Goal: Information Seeking & Learning: Learn about a topic

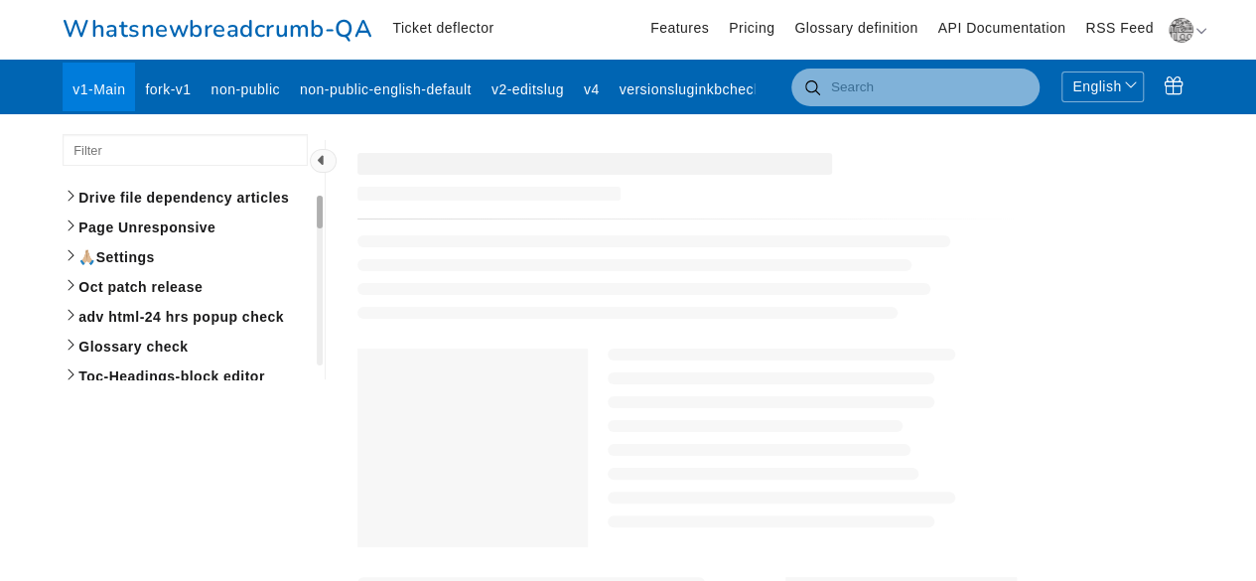
scroll to position [4095, 0]
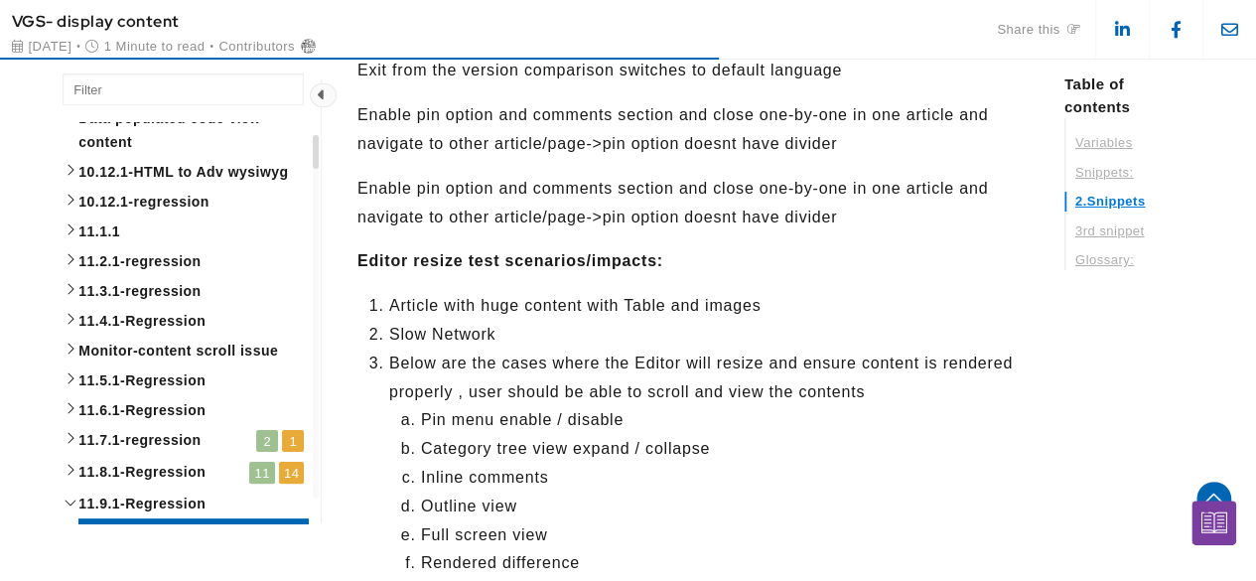
scroll to position [2813, 0]
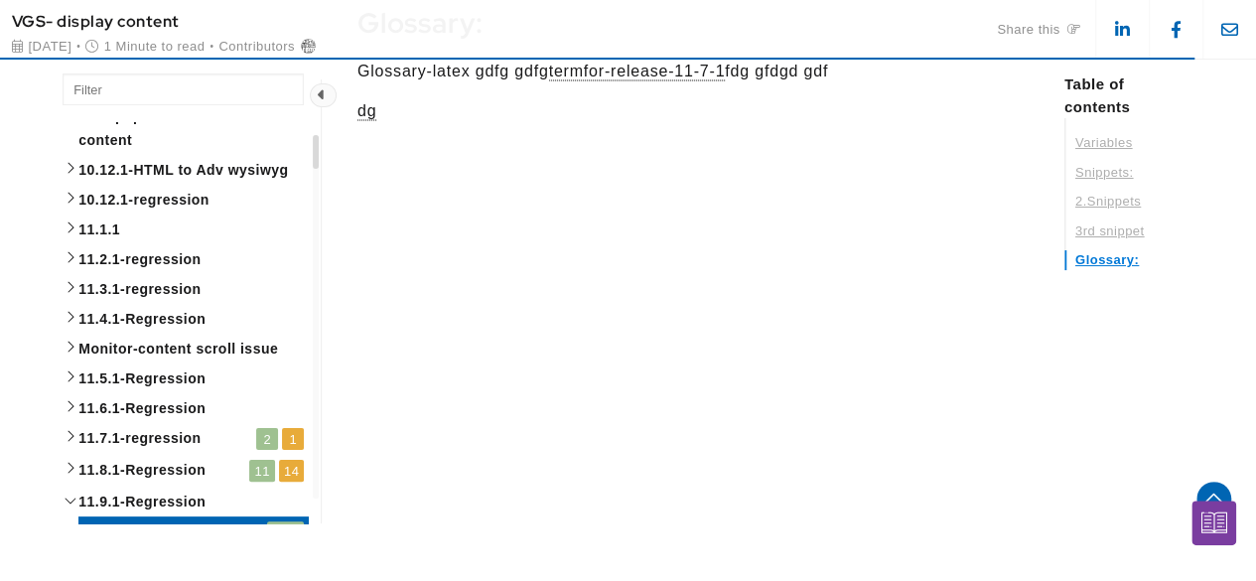
scroll to position [4979, 0]
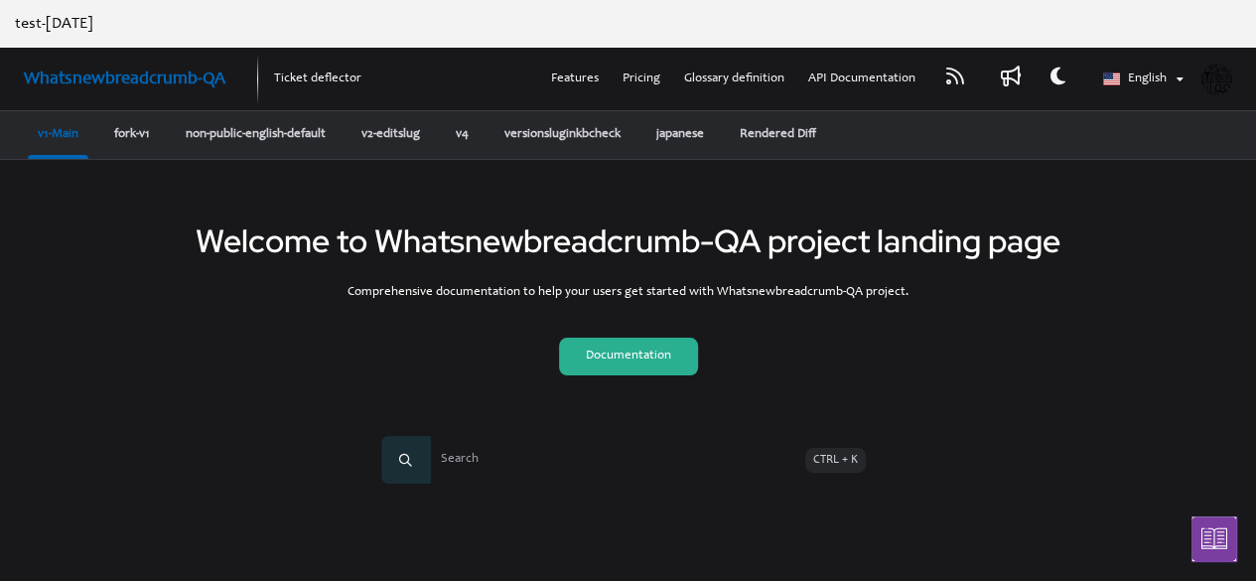
click at [621, 372] on link "Documentation" at bounding box center [628, 357] width 139 height 38
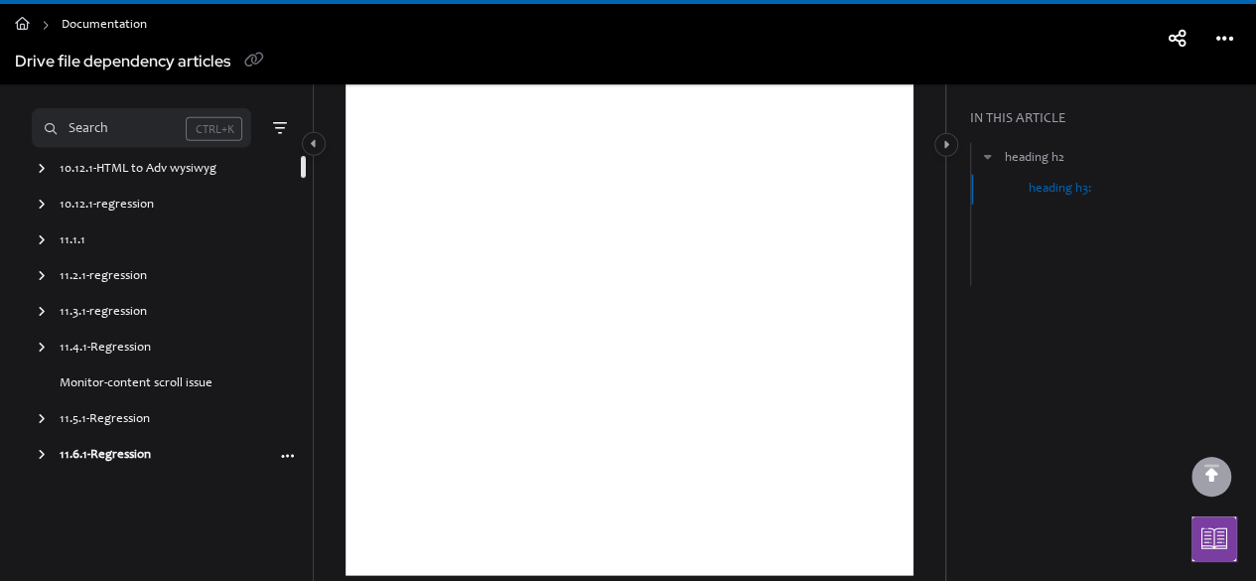
scroll to position [2664, 0]
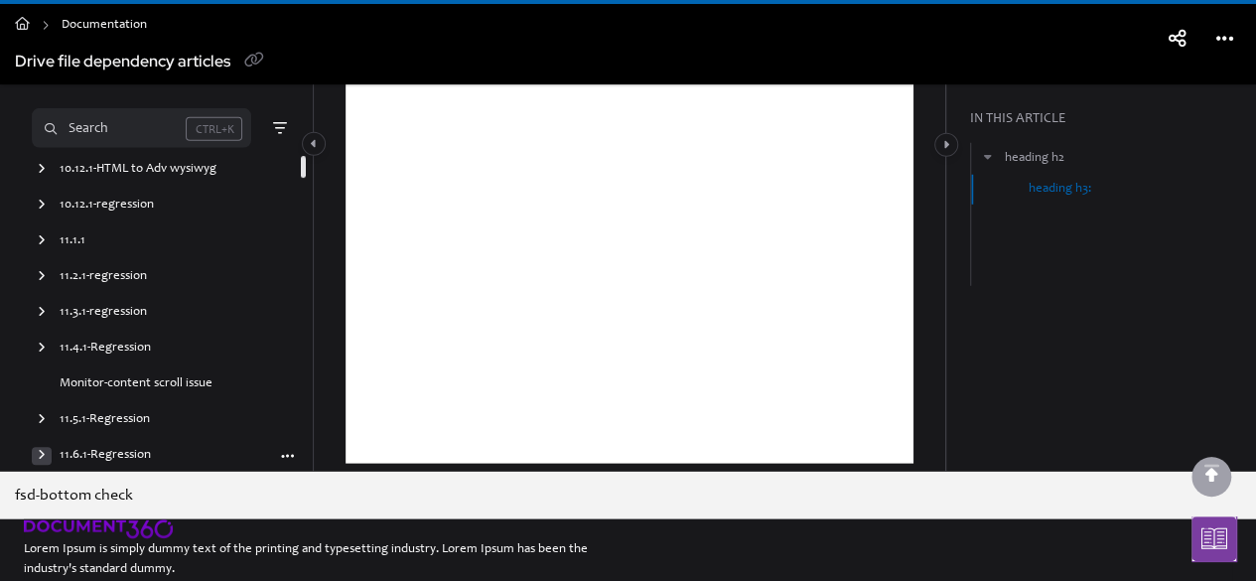
click at [38, 460] on icon "arrow" at bounding box center [42, 455] width 8 height 12
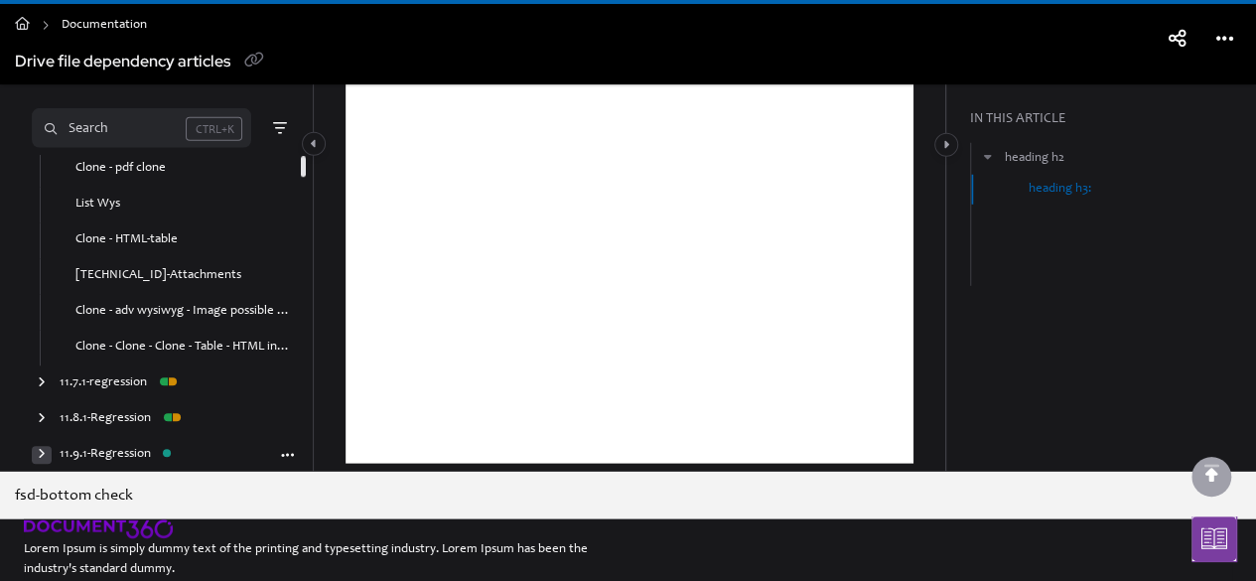
click at [35, 463] on div "arrow" at bounding box center [42, 455] width 20 height 19
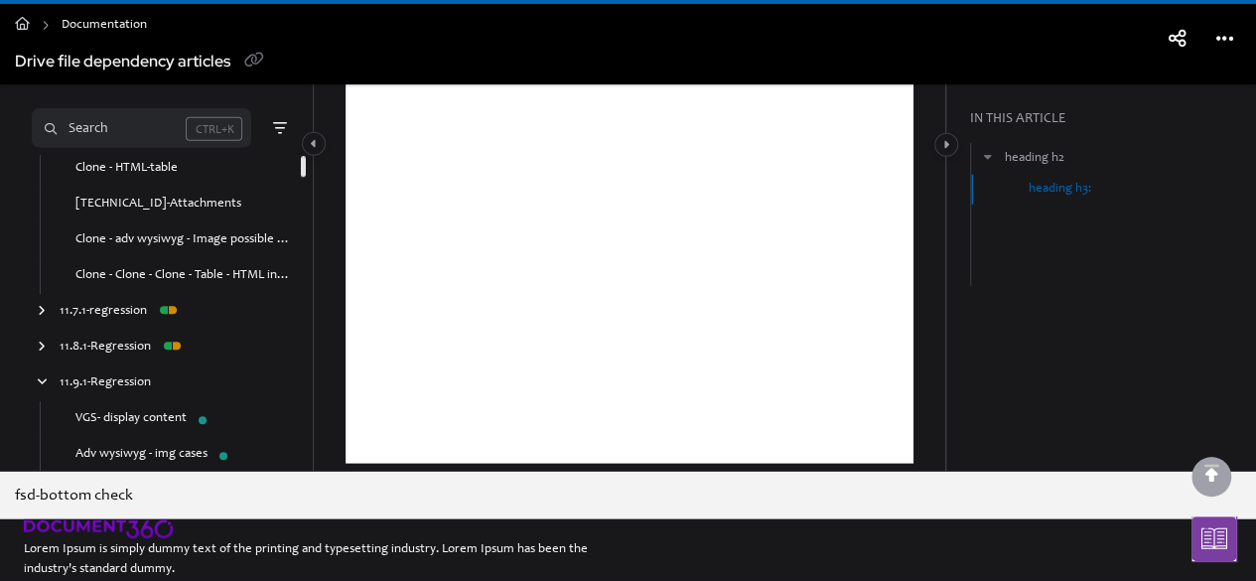
click at [143, 450] on link "Adv wysiwyg - img cases" at bounding box center [141, 455] width 132 height 20
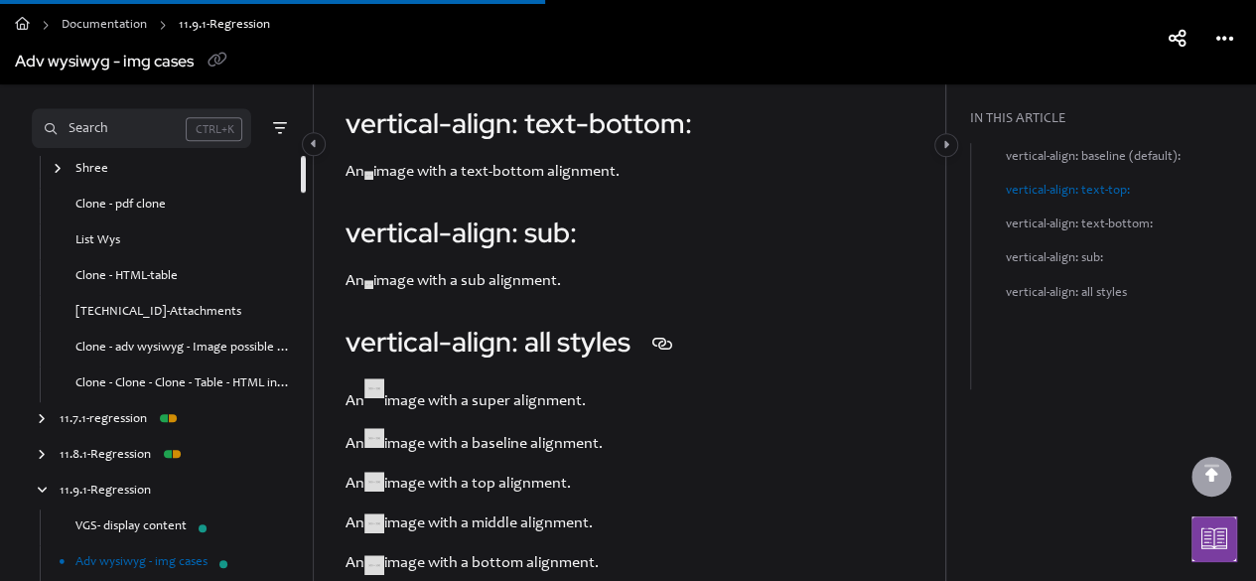
scroll to position [926, 0]
